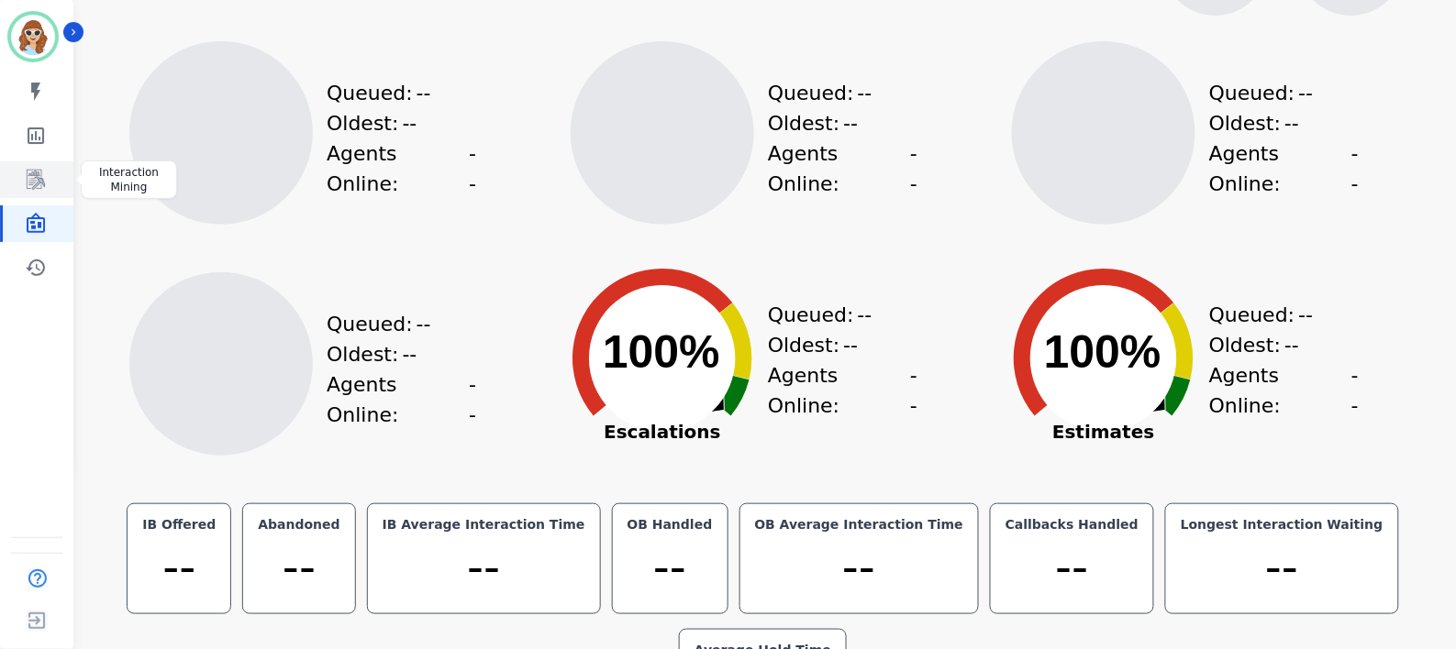
scroll to position [259, 0]
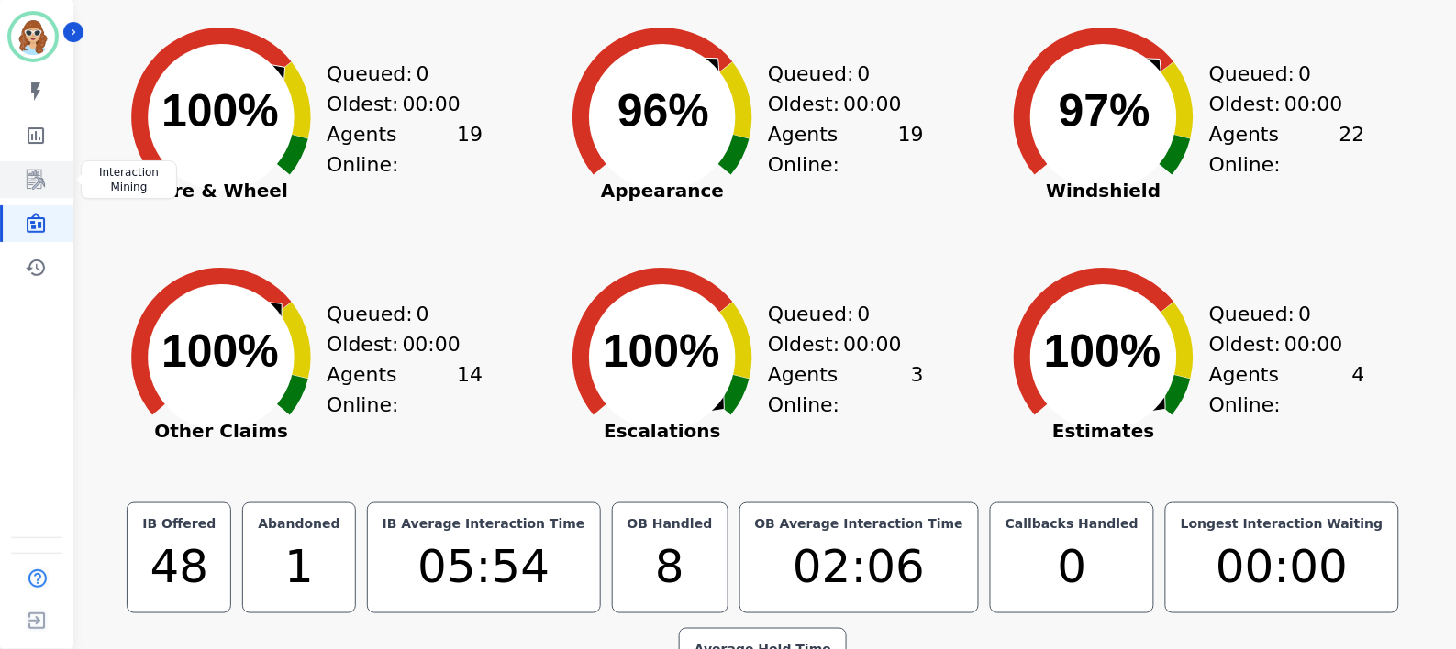
click at [33, 182] on icon "Sidebar" at bounding box center [36, 180] width 22 height 22
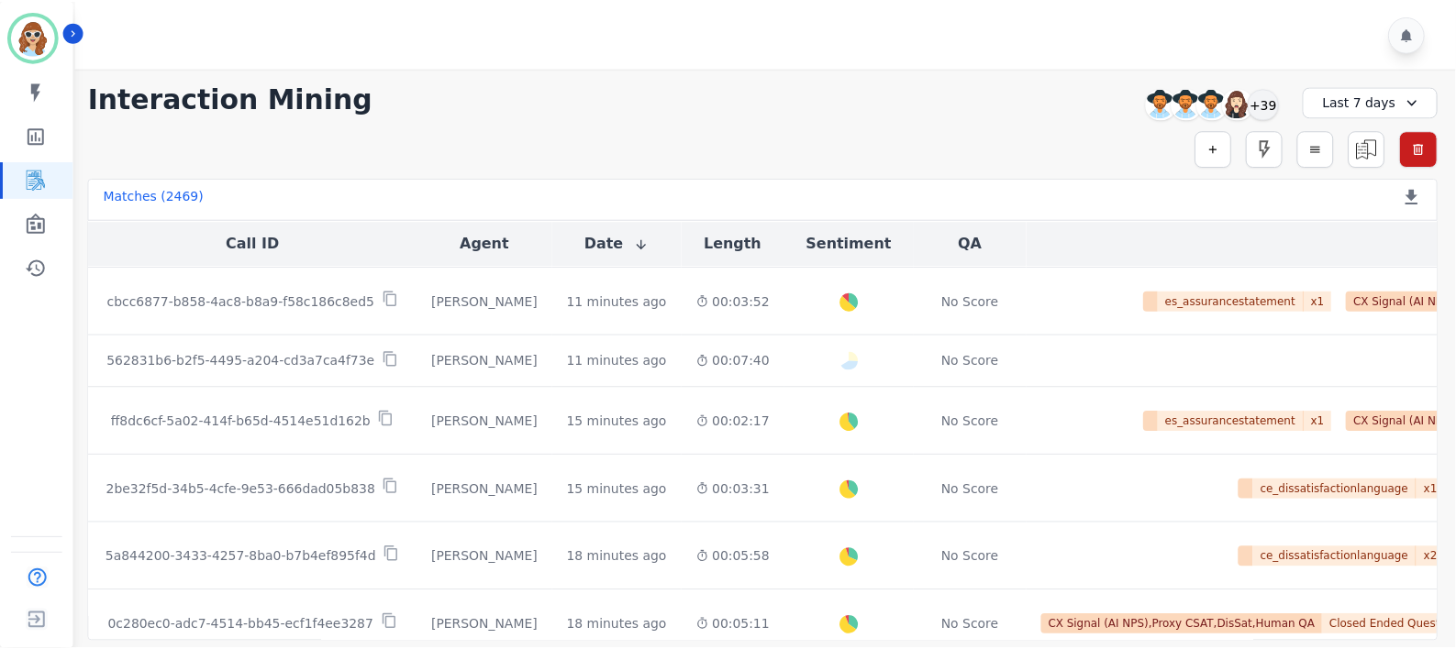
scroll to position [407, 0]
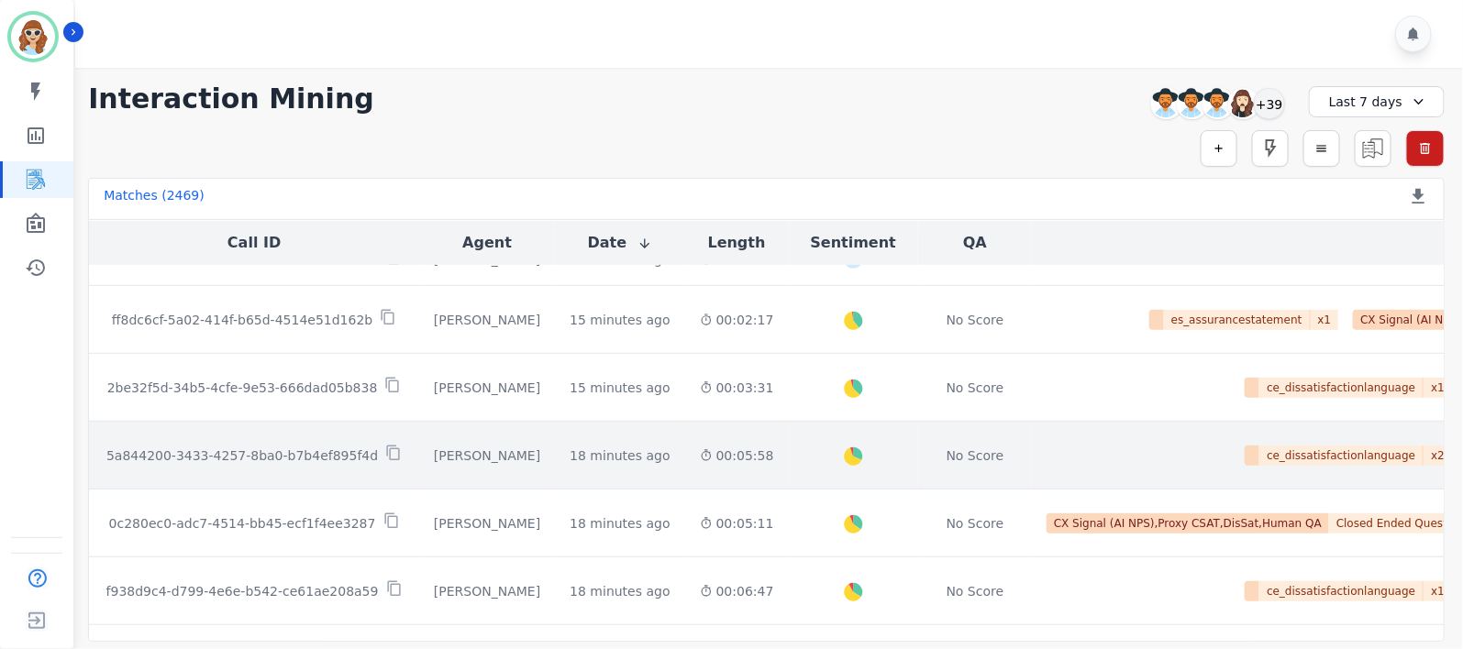
click at [281, 457] on p "5a844200-3433-4257-8ba0-b7b4ef895f4d" at bounding box center [241, 456] width 271 height 18
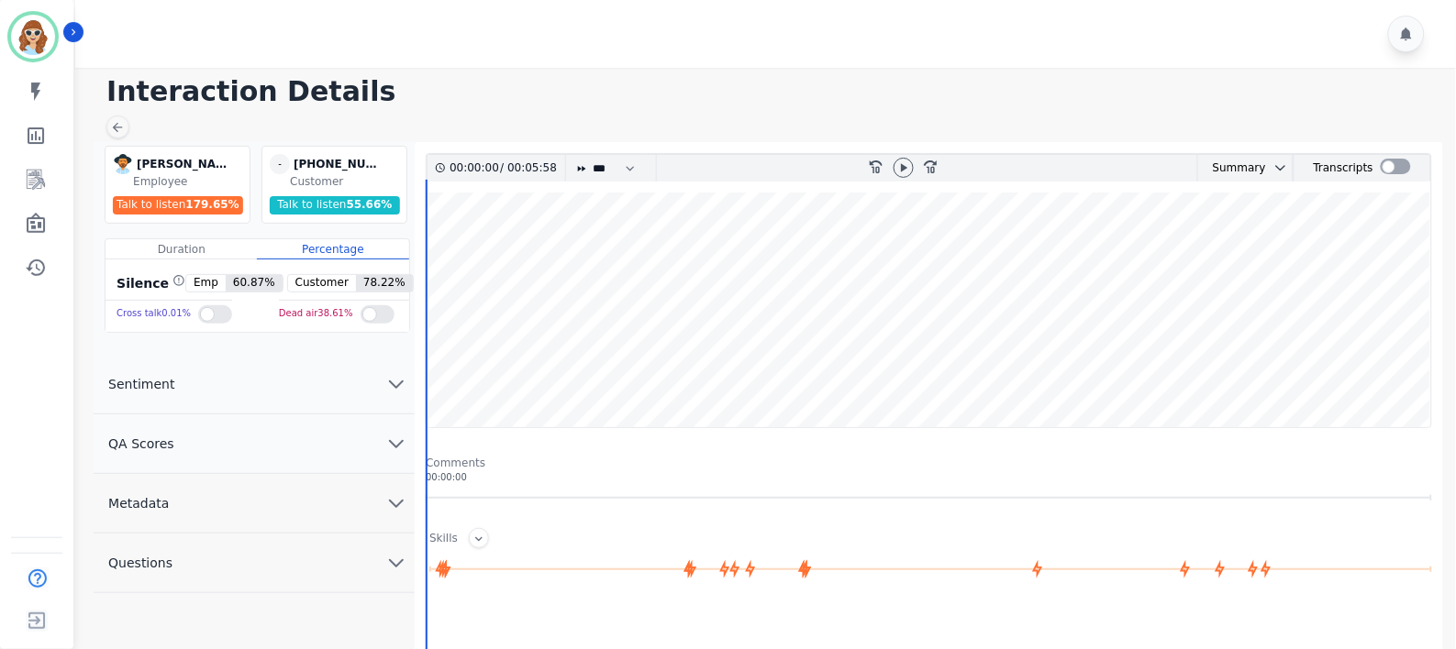
click at [397, 506] on icon "chevron down" at bounding box center [396, 504] width 13 height 6
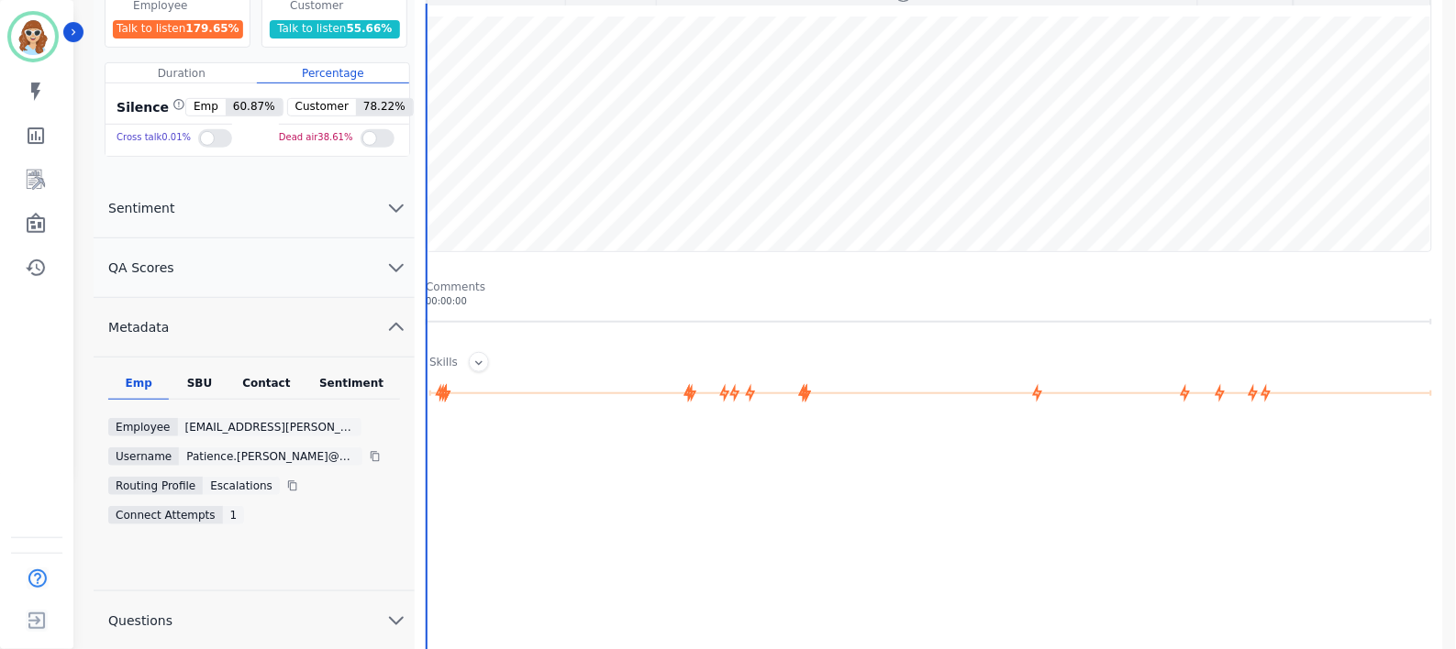
scroll to position [204, 0]
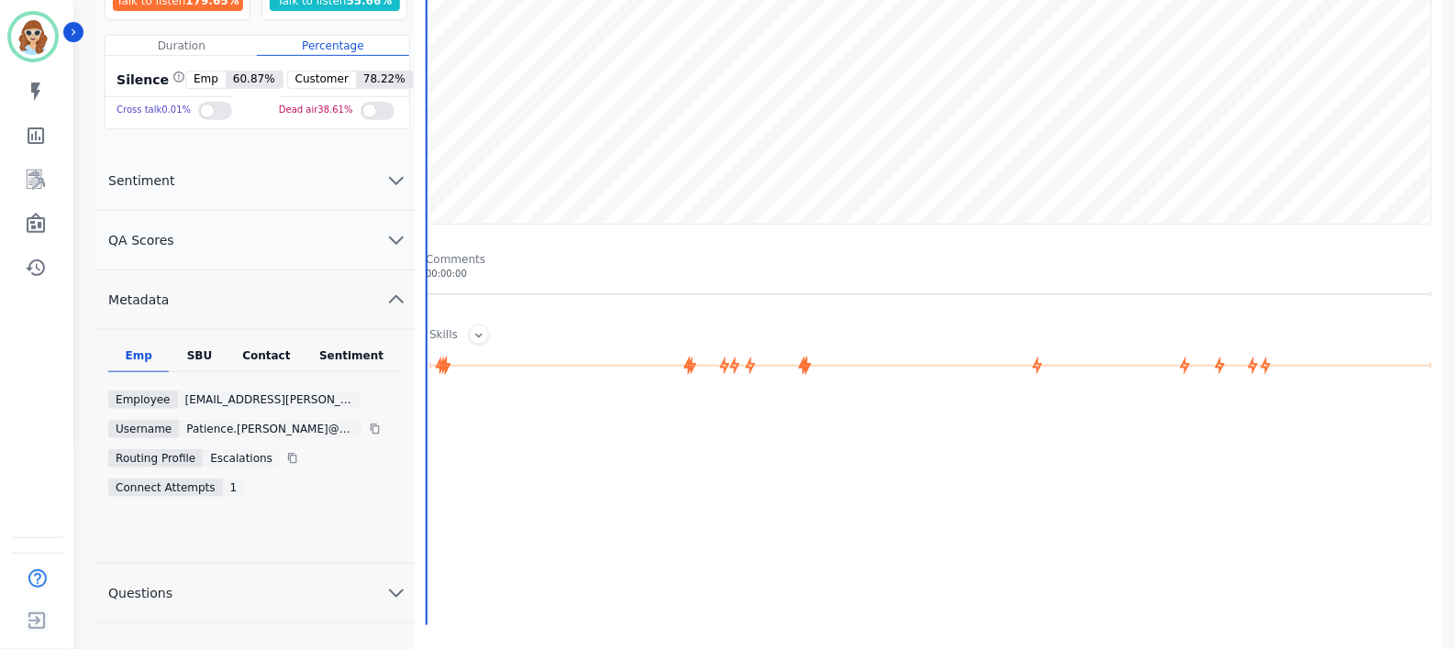
click at [213, 355] on div "SBU" at bounding box center [199, 361] width 61 height 24
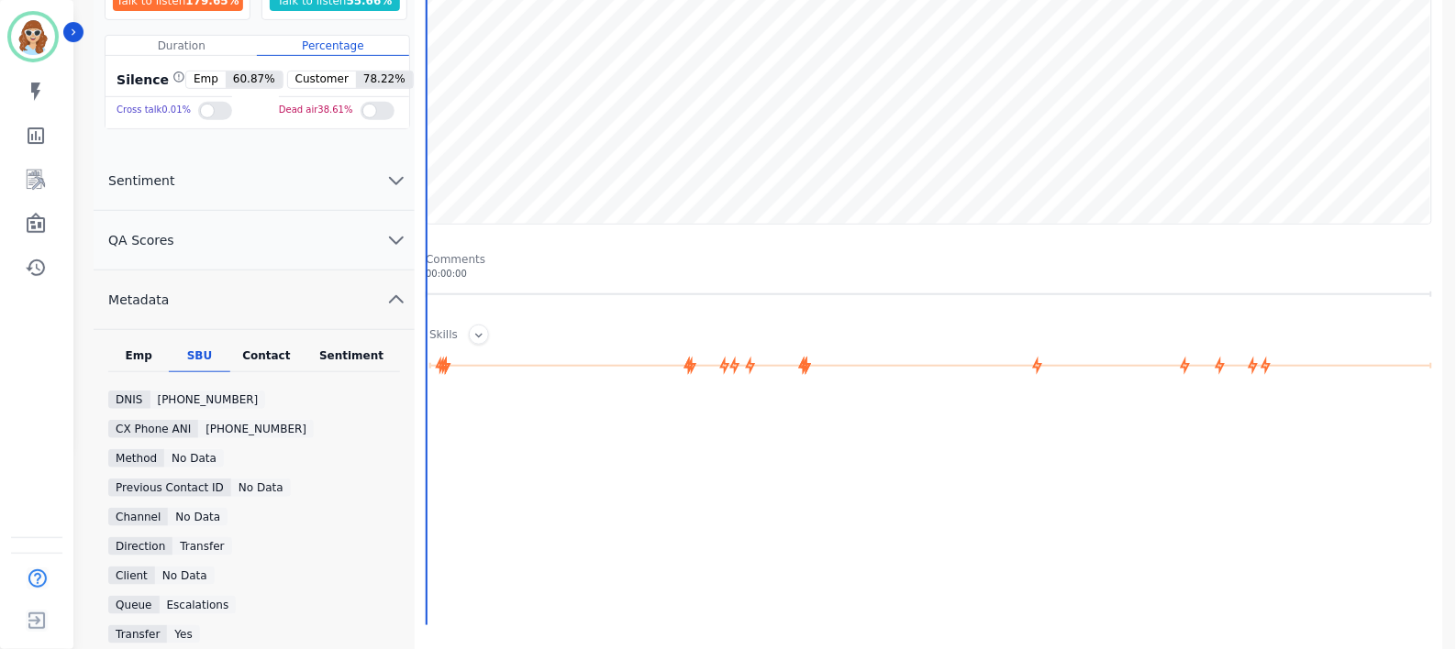
click at [142, 349] on div "Emp" at bounding box center [138, 361] width 61 height 24
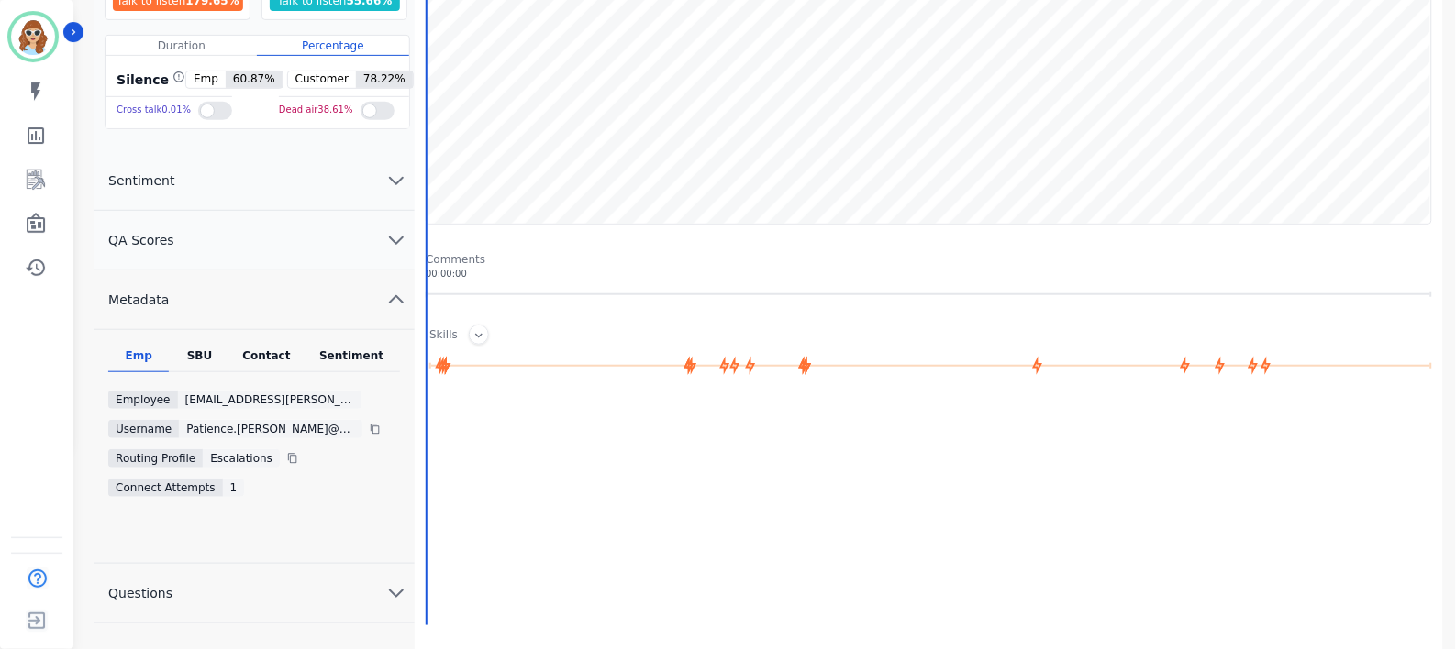
click at [263, 353] on div "Contact" at bounding box center [266, 361] width 73 height 24
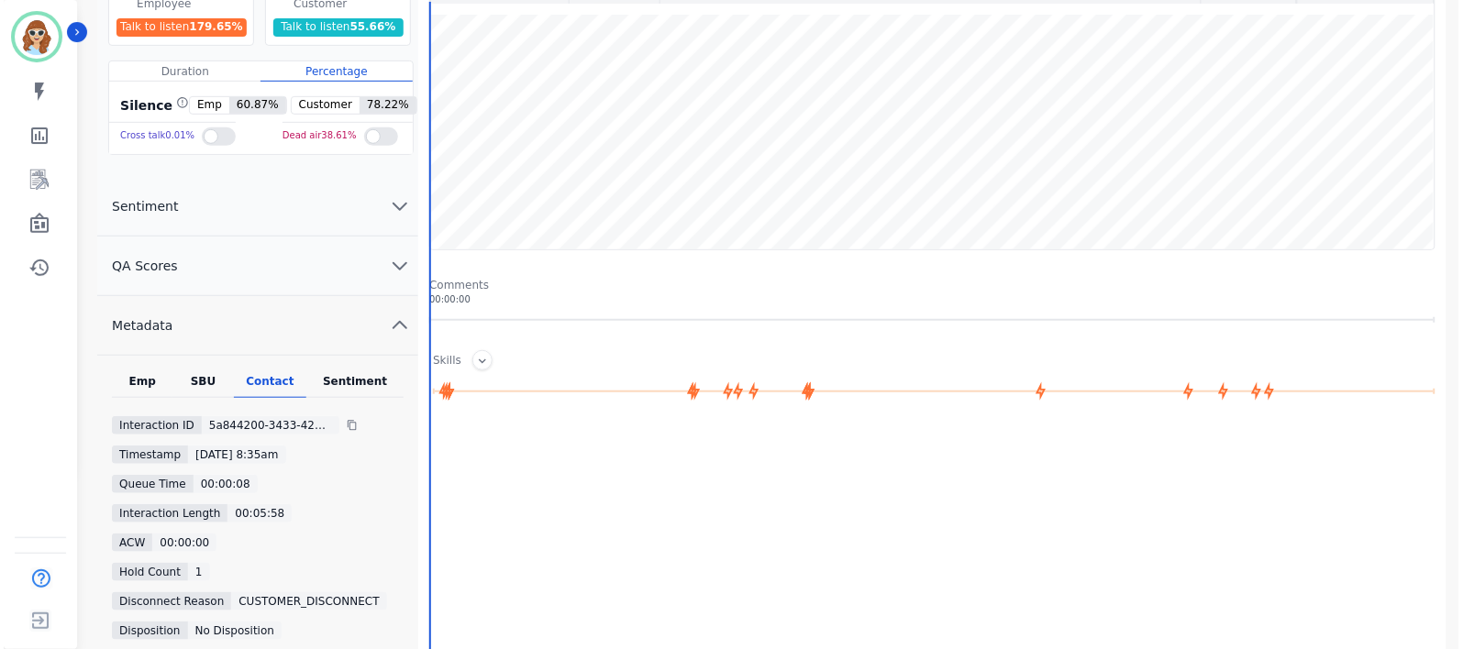
scroll to position [0, 0]
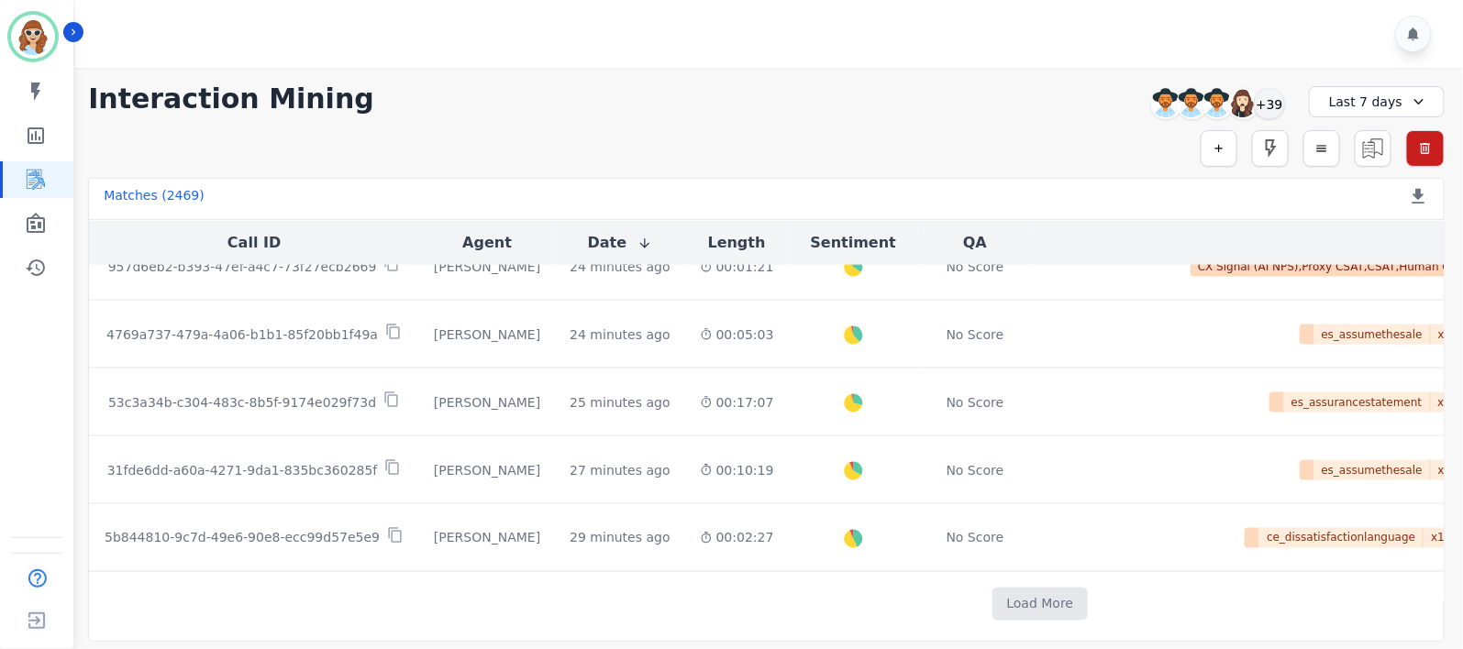
scroll to position [1034, 0]
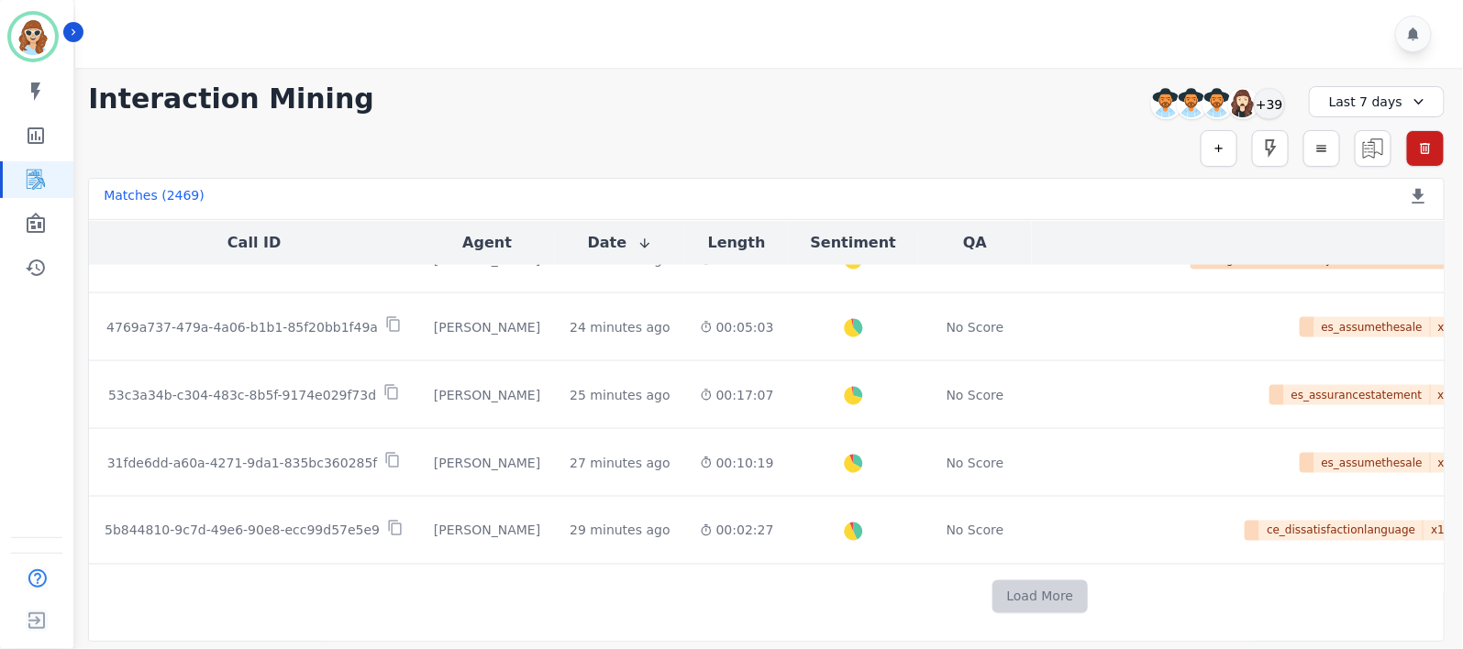
click at [992, 594] on button "Load More" at bounding box center [1040, 597] width 96 height 33
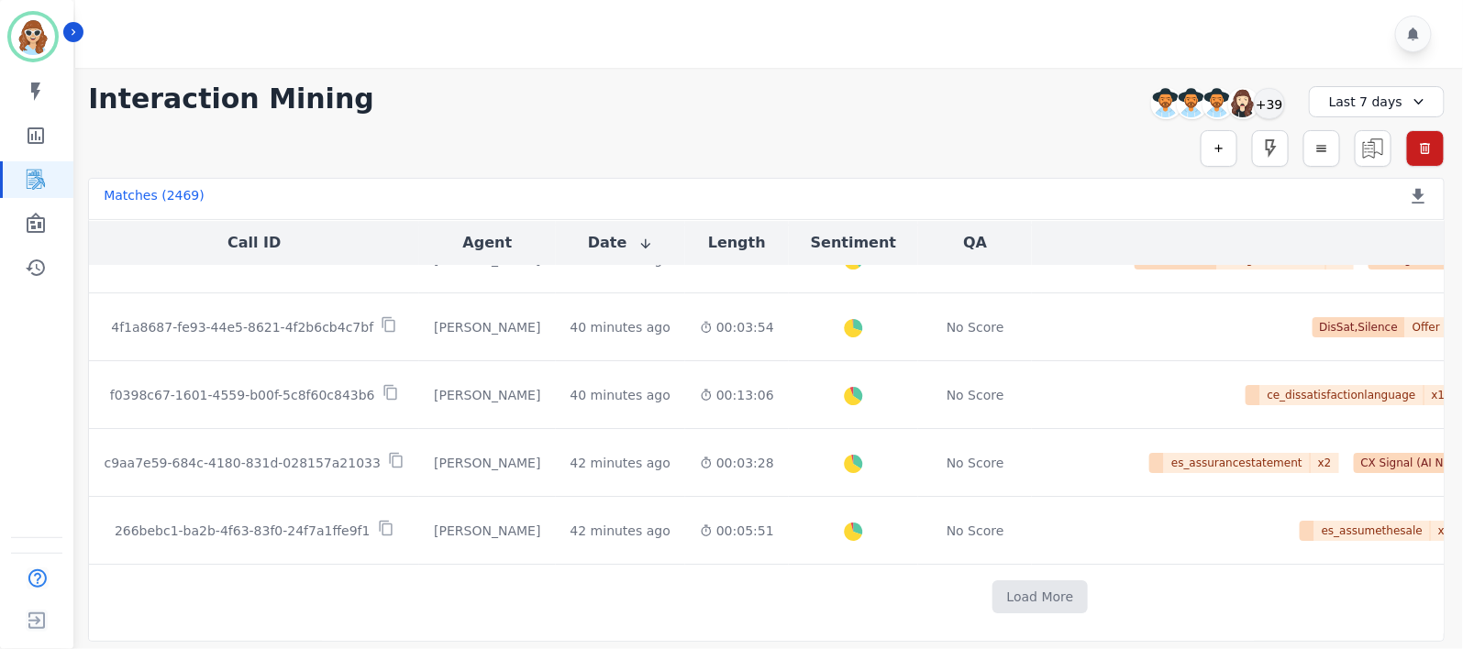
scroll to position [2381, 0]
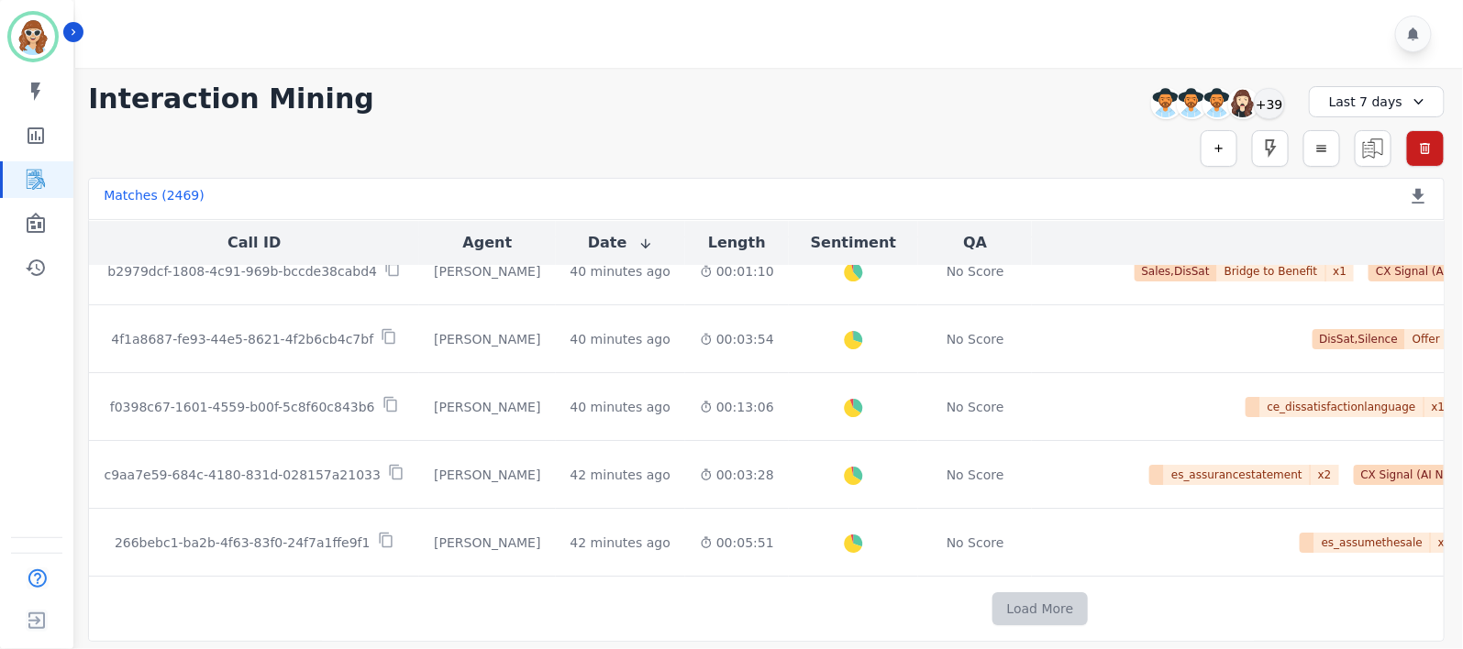
click at [992, 603] on button "Load More" at bounding box center [1040, 608] width 96 height 33
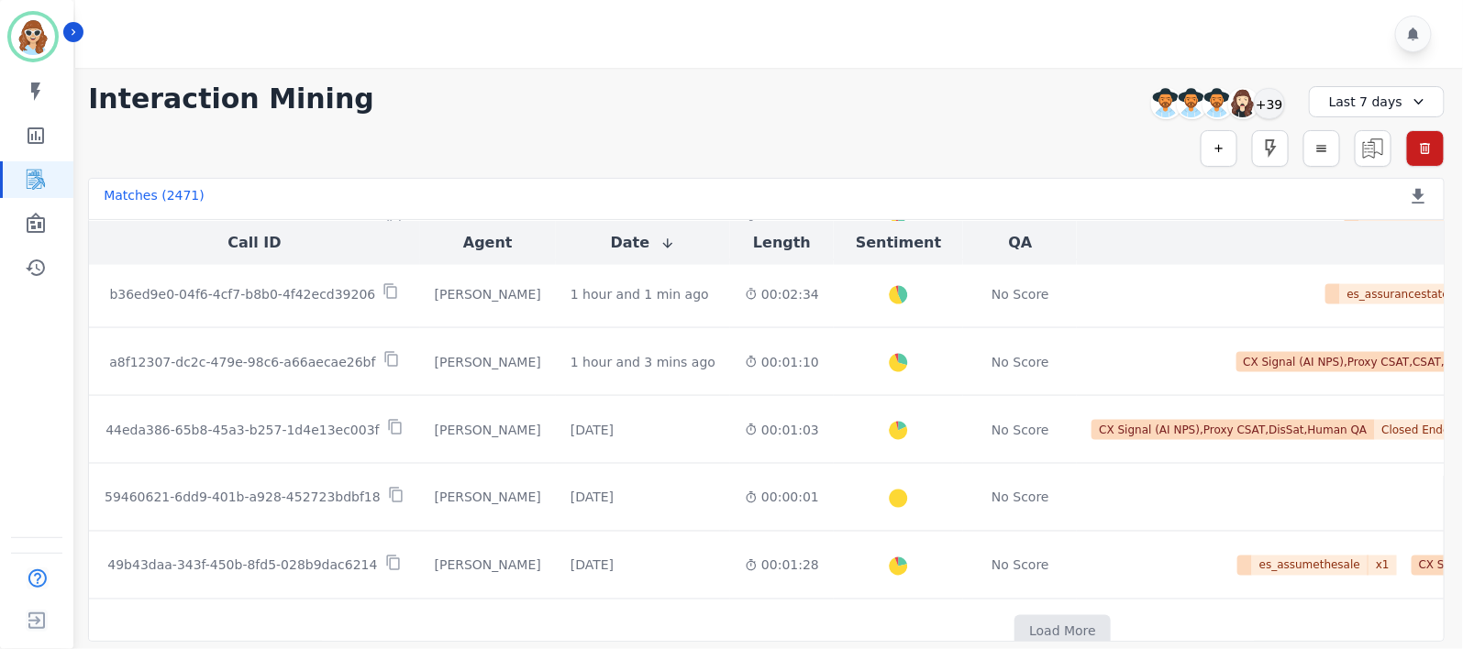
scroll to position [3753, 0]
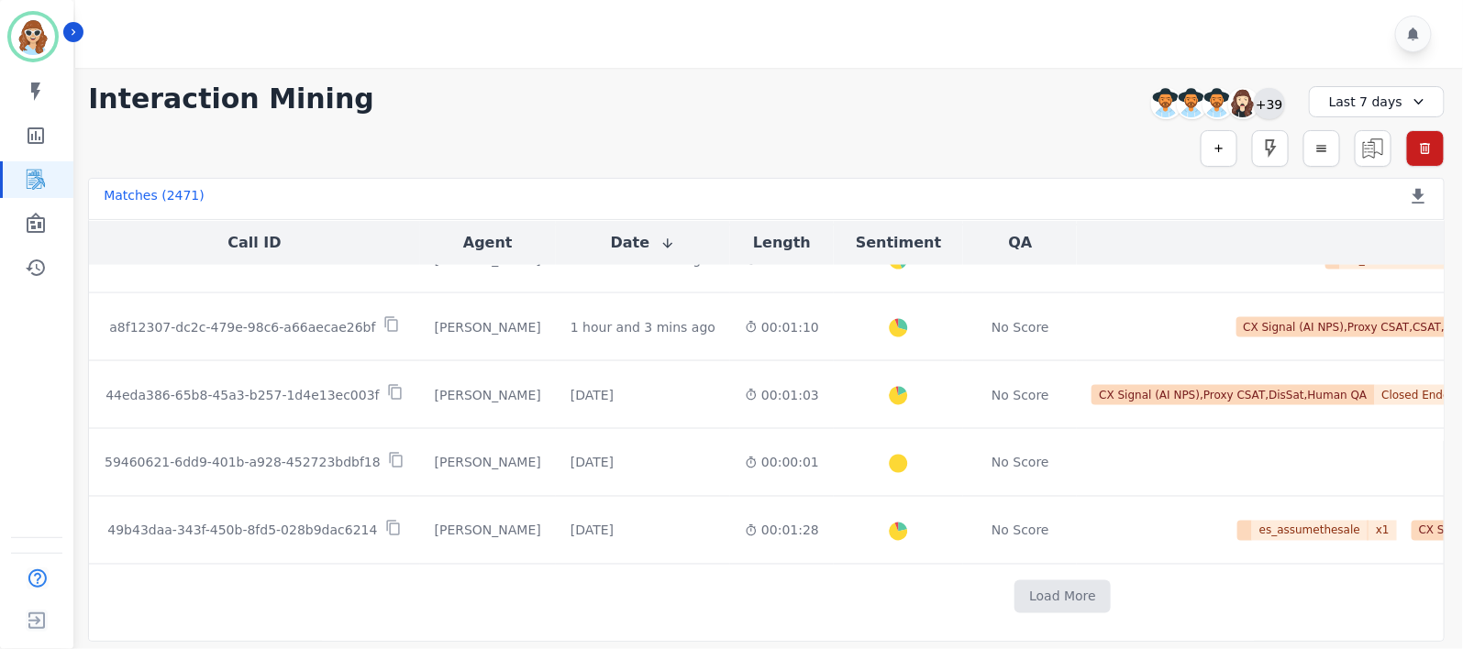
click at [1267, 105] on div "+39" at bounding box center [1269, 103] width 31 height 31
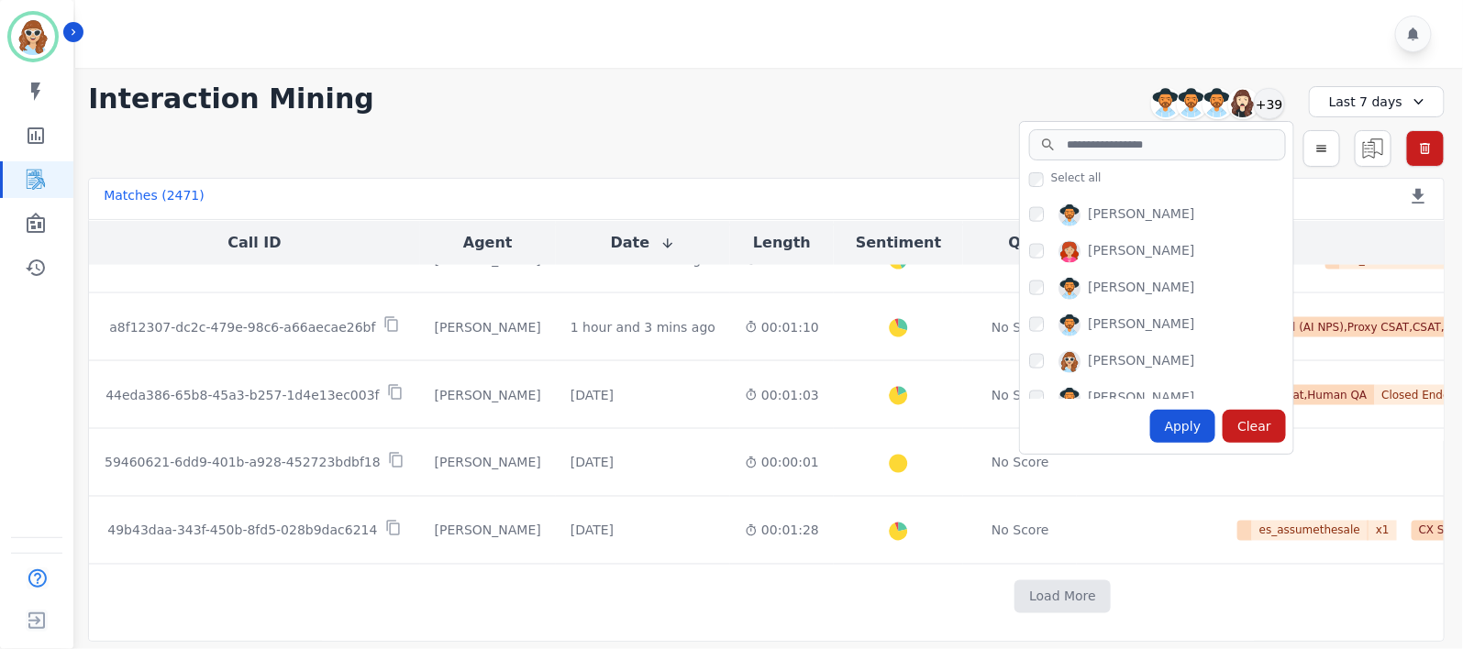
scroll to position [1019, 0]
click at [1193, 436] on div "Apply" at bounding box center [1183, 426] width 66 height 33
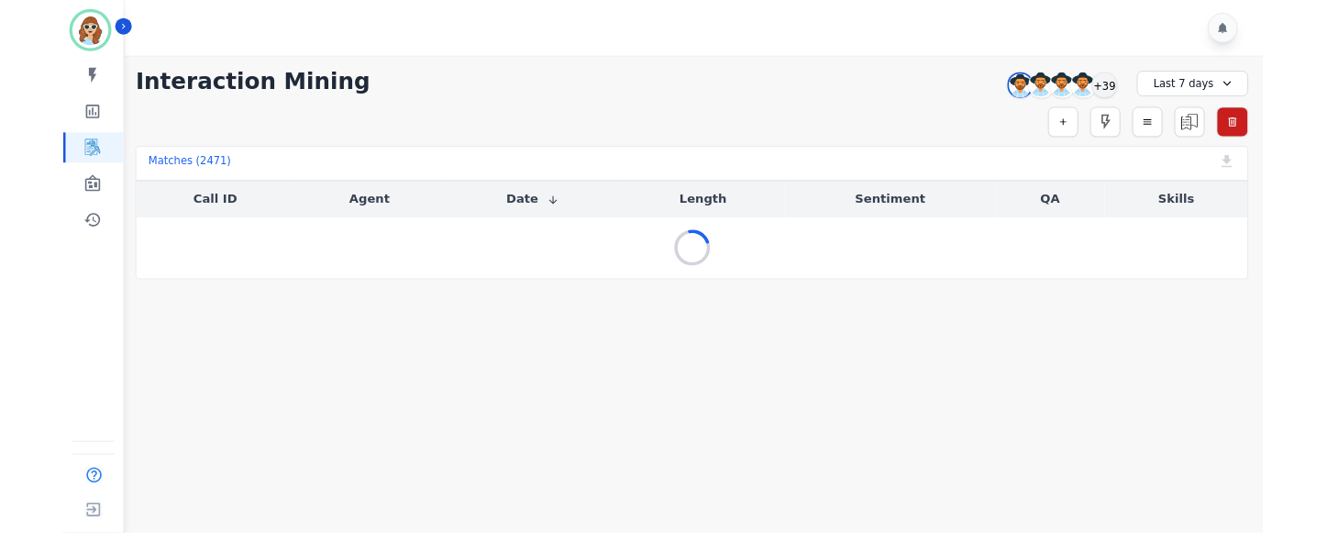
scroll to position [0, 0]
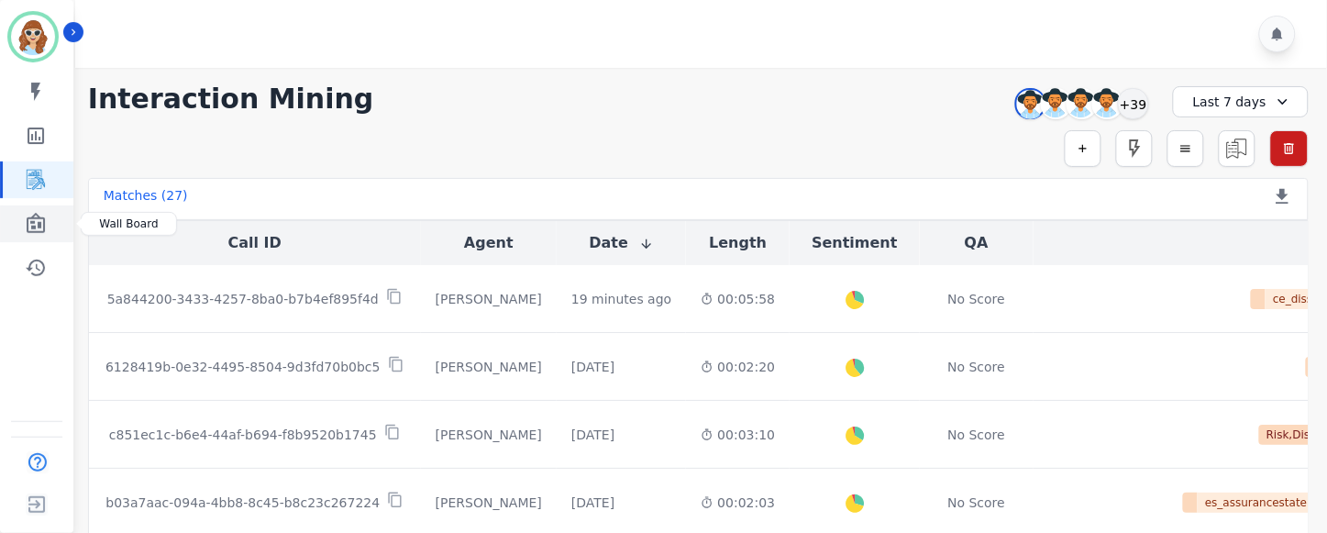
click at [39, 223] on icon "Sidebar" at bounding box center [36, 223] width 18 height 20
